Goal: Task Accomplishment & Management: Manage account settings

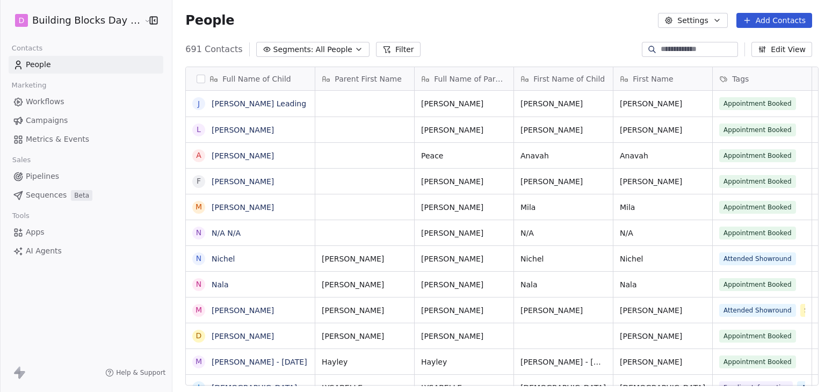
scroll to position [336, 651]
click at [61, 102] on span "Workflows" at bounding box center [45, 101] width 39 height 11
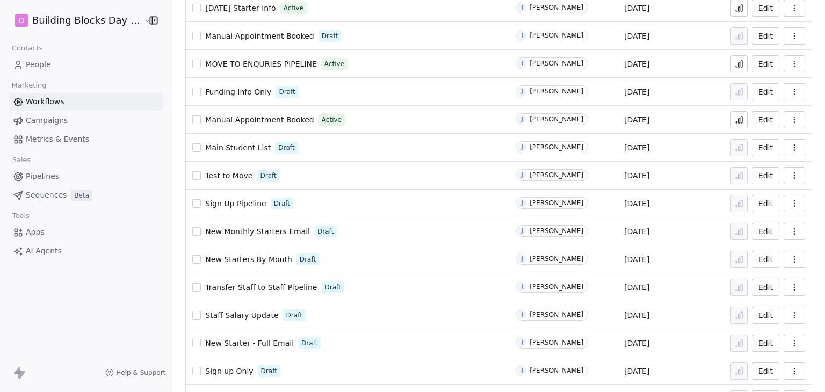
scroll to position [266, 0]
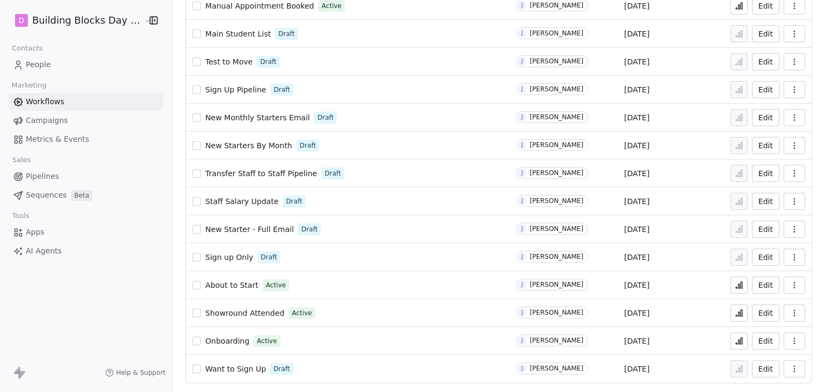
click at [736, 288] on icon at bounding box center [739, 285] width 9 height 9
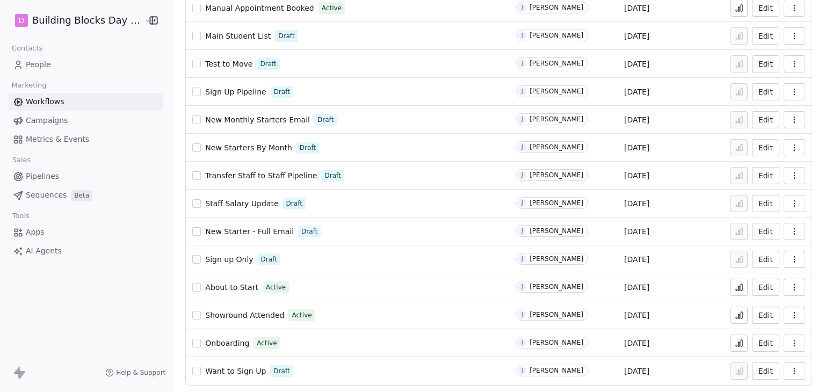
scroll to position [266, 0]
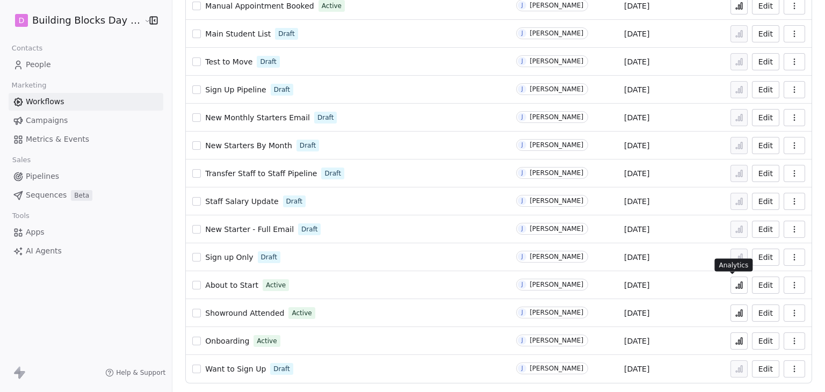
click at [736, 285] on icon at bounding box center [739, 285] width 9 height 9
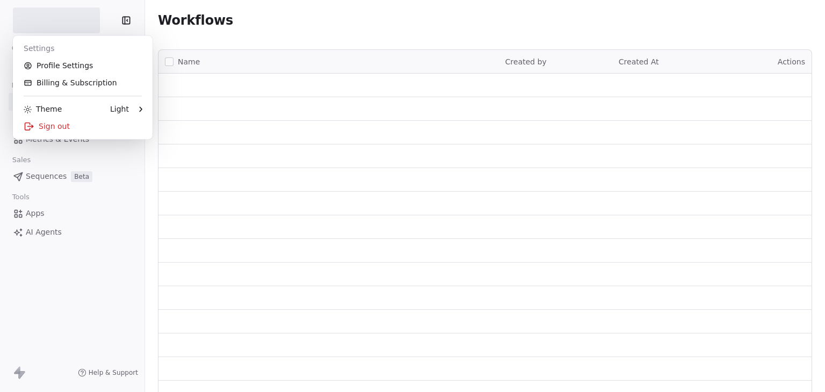
click at [67, 26] on html "Contacts People Marketing Workflows Campaigns Metrics & Events Sales Sequences …" at bounding box center [412, 196] width 825 height 392
click at [55, 129] on div "Sign out" at bounding box center [82, 126] width 131 height 17
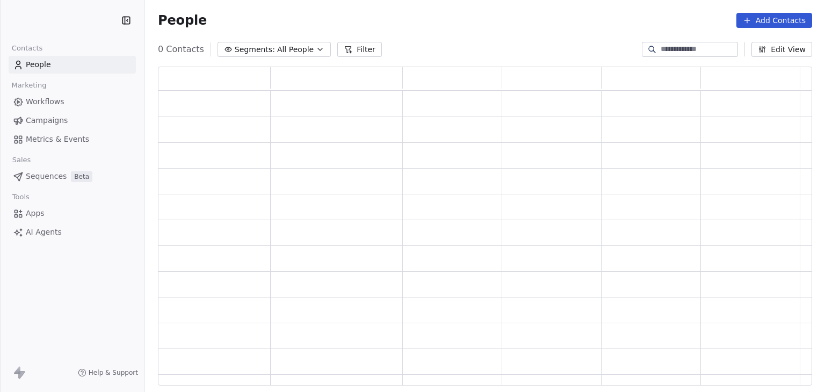
scroll to position [311, 646]
